Goal: Find contact information: Find contact information

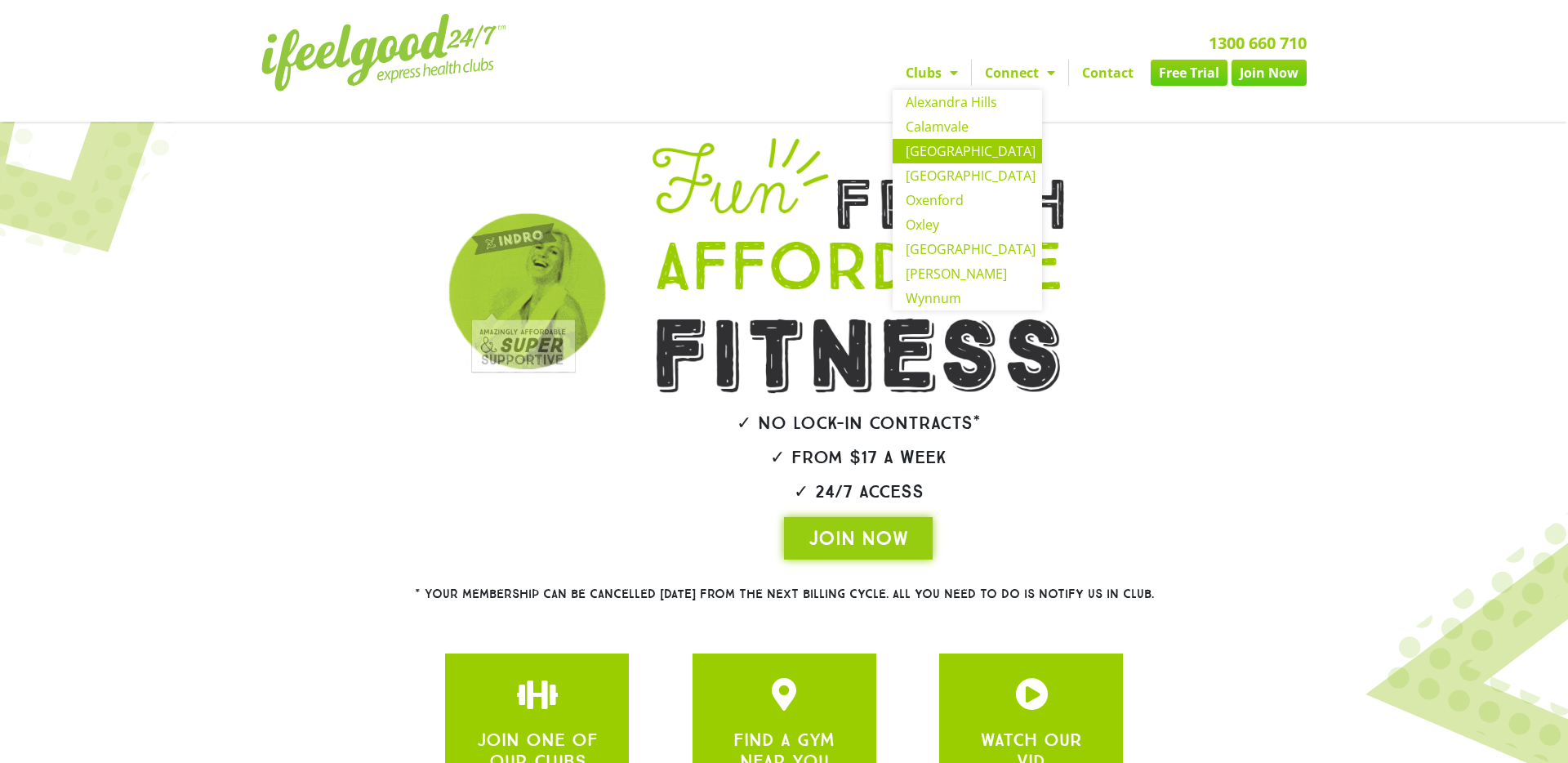
click at [940, 162] on link "[GEOGRAPHIC_DATA]" at bounding box center [968, 151] width 150 height 24
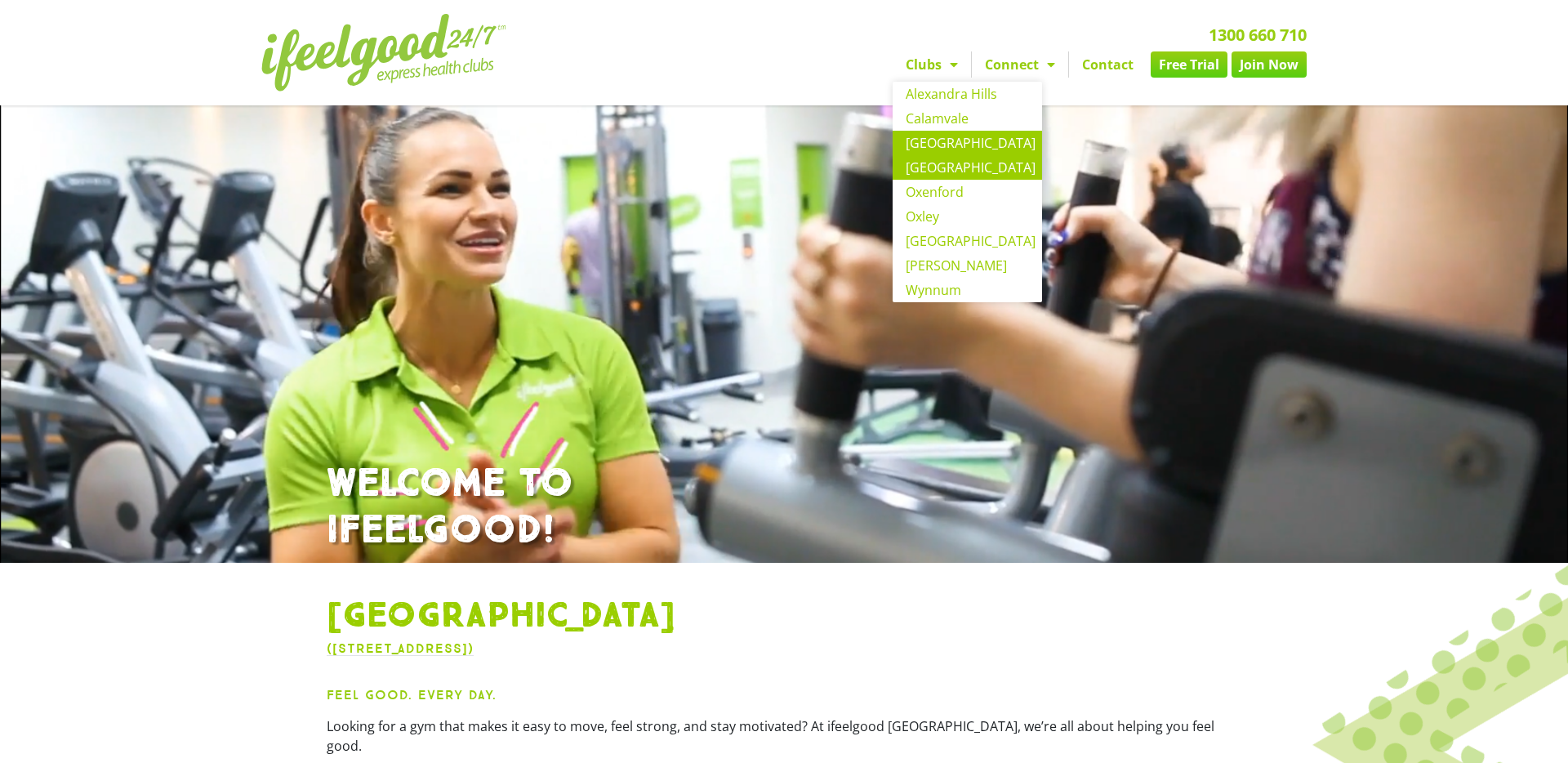
click at [930, 171] on link "[GEOGRAPHIC_DATA]" at bounding box center [968, 167] width 150 height 24
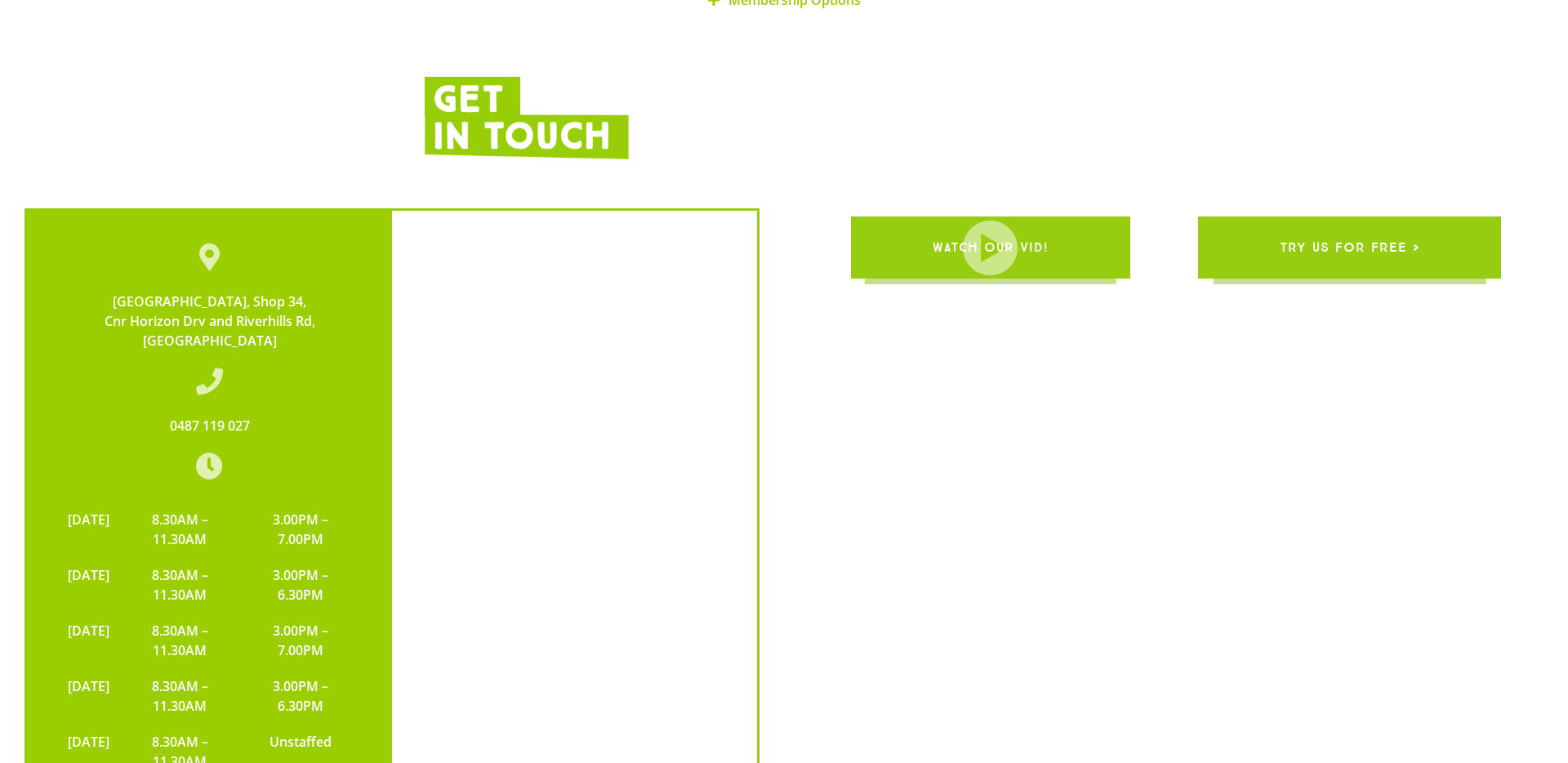
scroll to position [3254, 0]
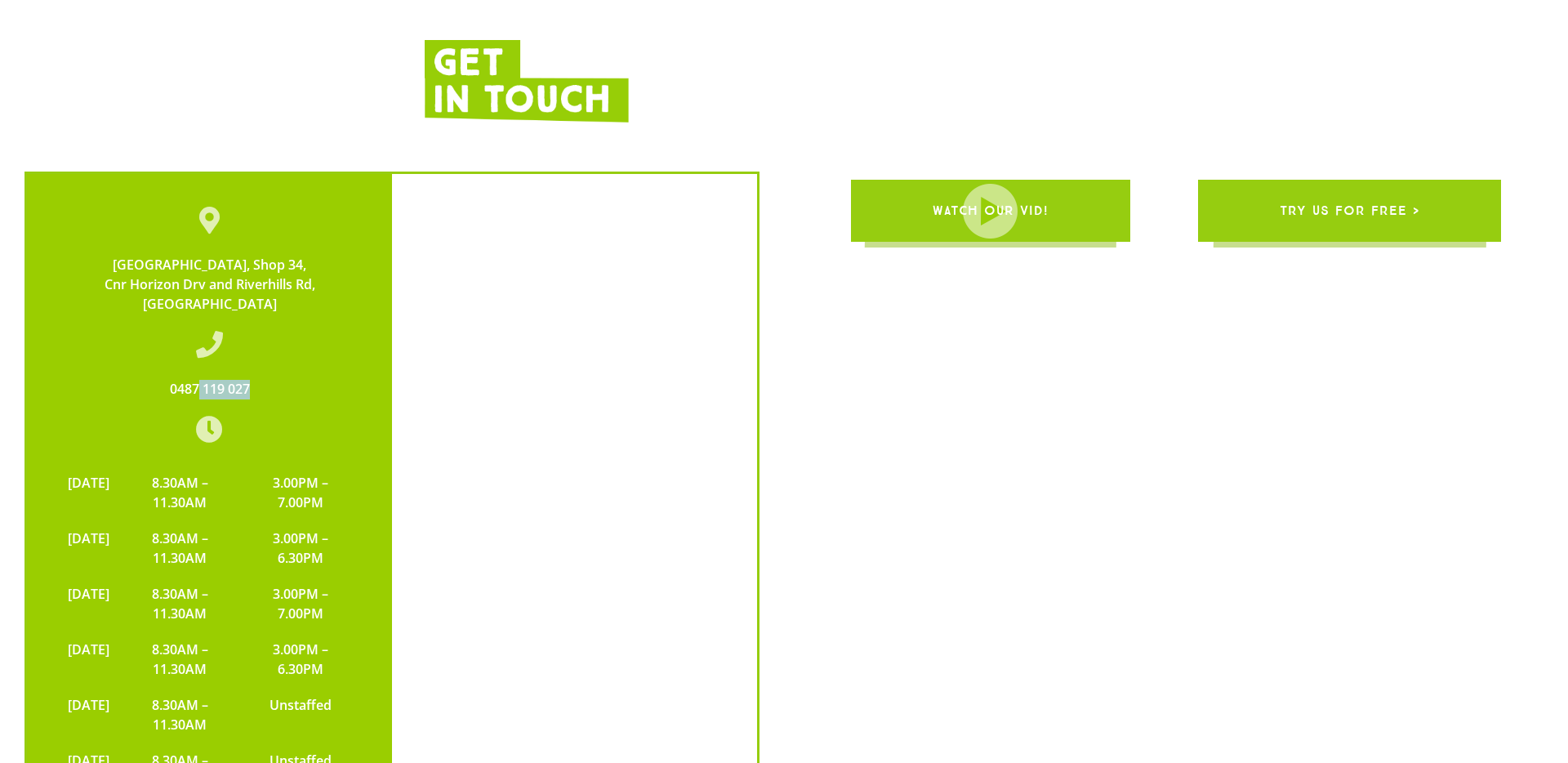
drag, startPoint x: 258, startPoint y: 354, endPoint x: 195, endPoint y: 347, distance: 63.4
click at [195, 347] on div "Park Village Shopping Centre, Shop 34, Cnr Horizon Drv and Riverhills Rd, Middl…" at bounding box center [209, 552] width 365 height 756
click at [280, 329] on div "Park Village Shopping Centre, Shop 34, Cnr Horizon Drv and Riverhills Rd, Middl…" at bounding box center [209, 552] width 365 height 756
drag, startPoint x: 258, startPoint y: 342, endPoint x: 166, endPoint y: 331, distance: 92.7
click at [166, 331] on div "Park Village Shopping Centre, Shop 34, Cnr Horizon Drv and Riverhills Rd, Middl…" at bounding box center [209, 552] width 365 height 756
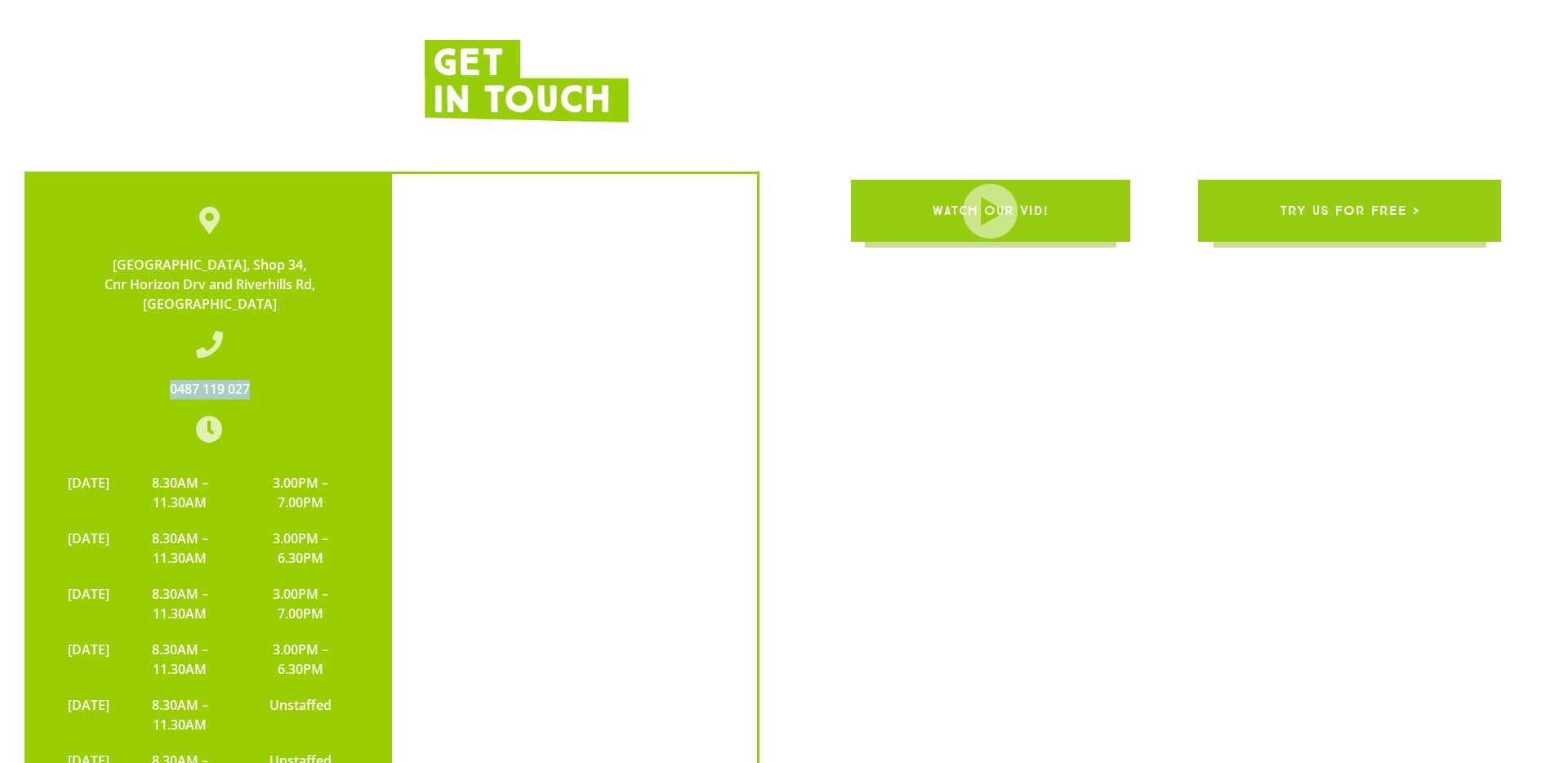
copy link "0487 119 027"
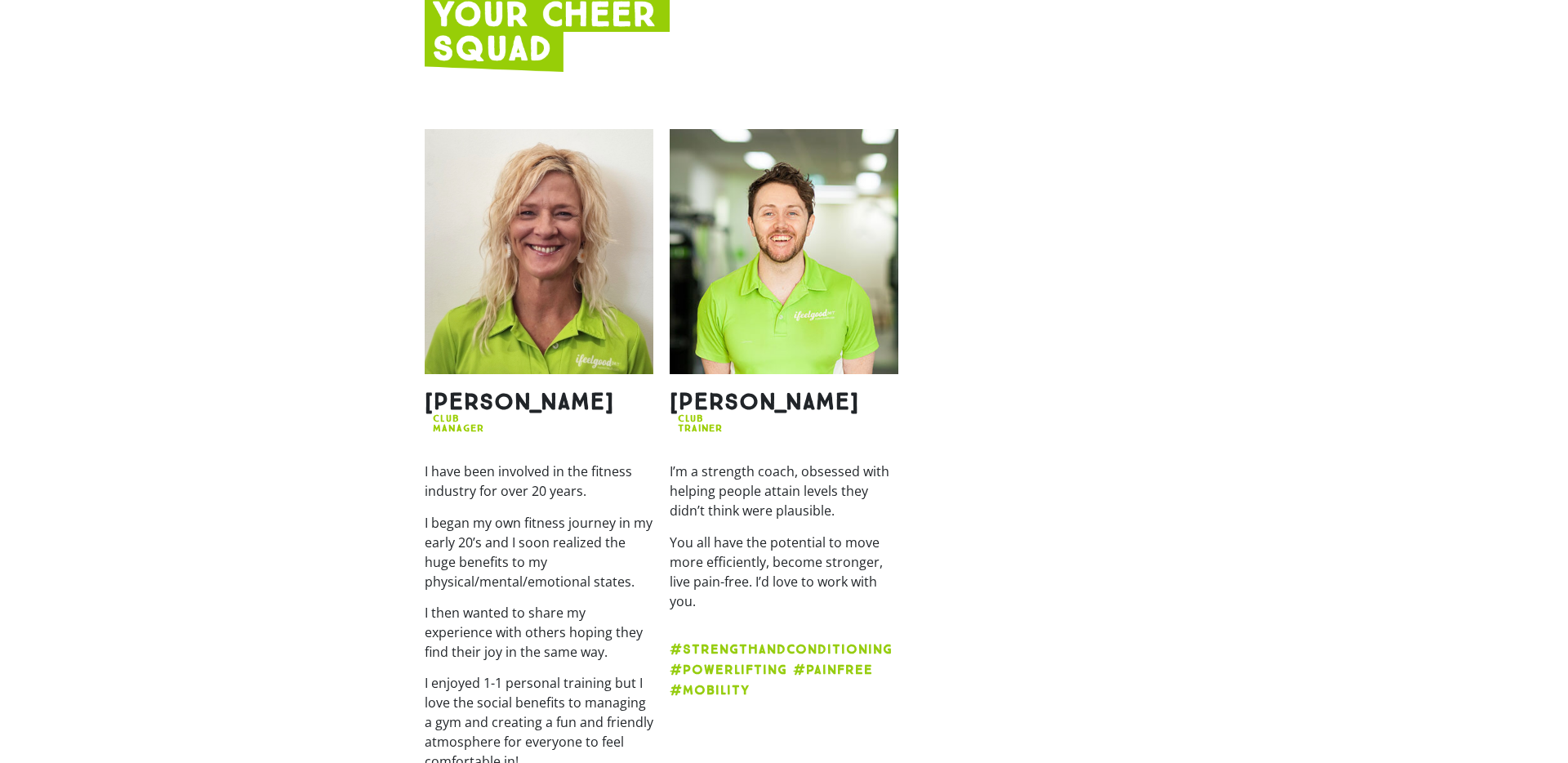
scroll to position [2039, 0]
